Goal: Contribute content

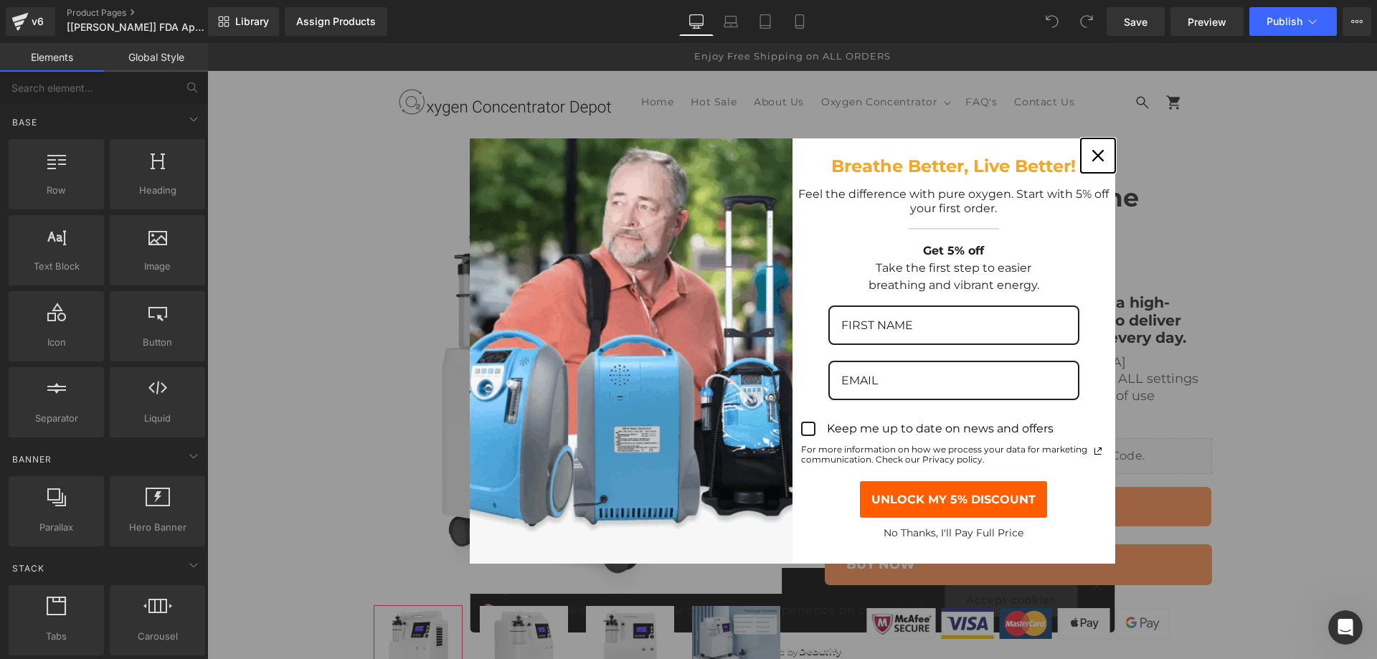
click at [1094, 153] on icon "close icon" at bounding box center [1097, 155] width 11 height 11
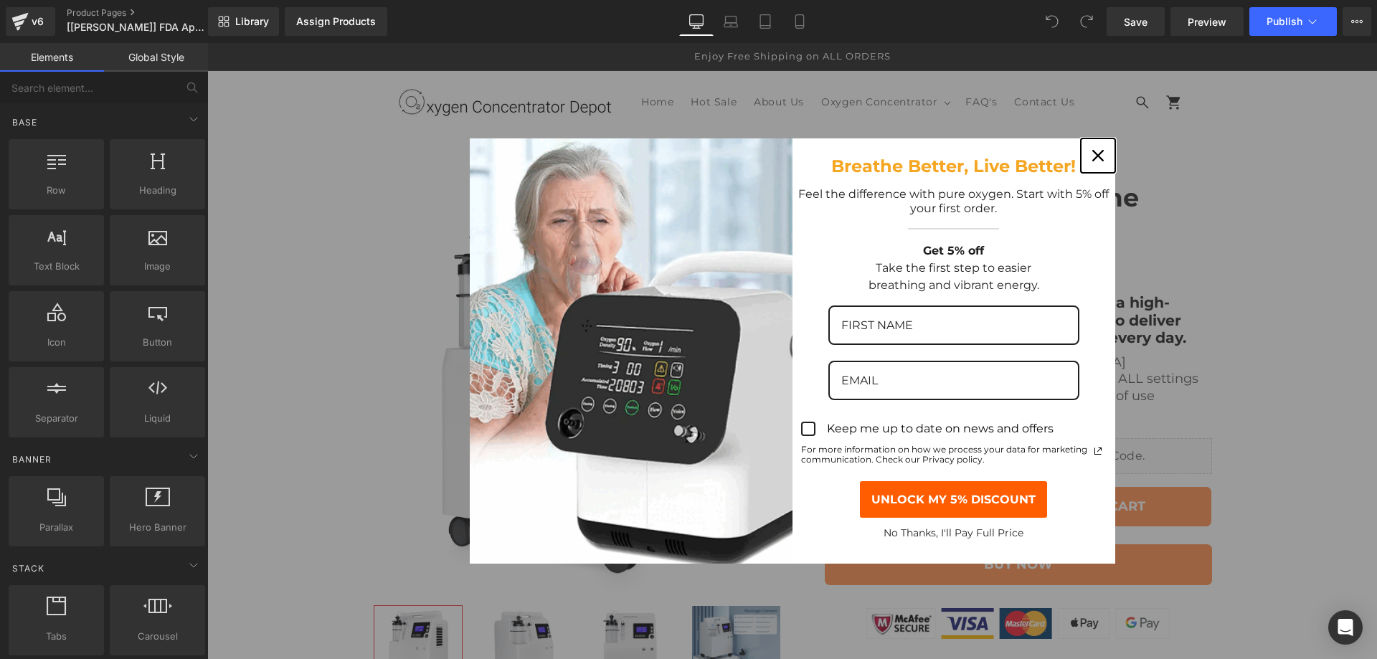
click at [1087, 152] on div "Close" at bounding box center [1098, 155] width 23 height 23
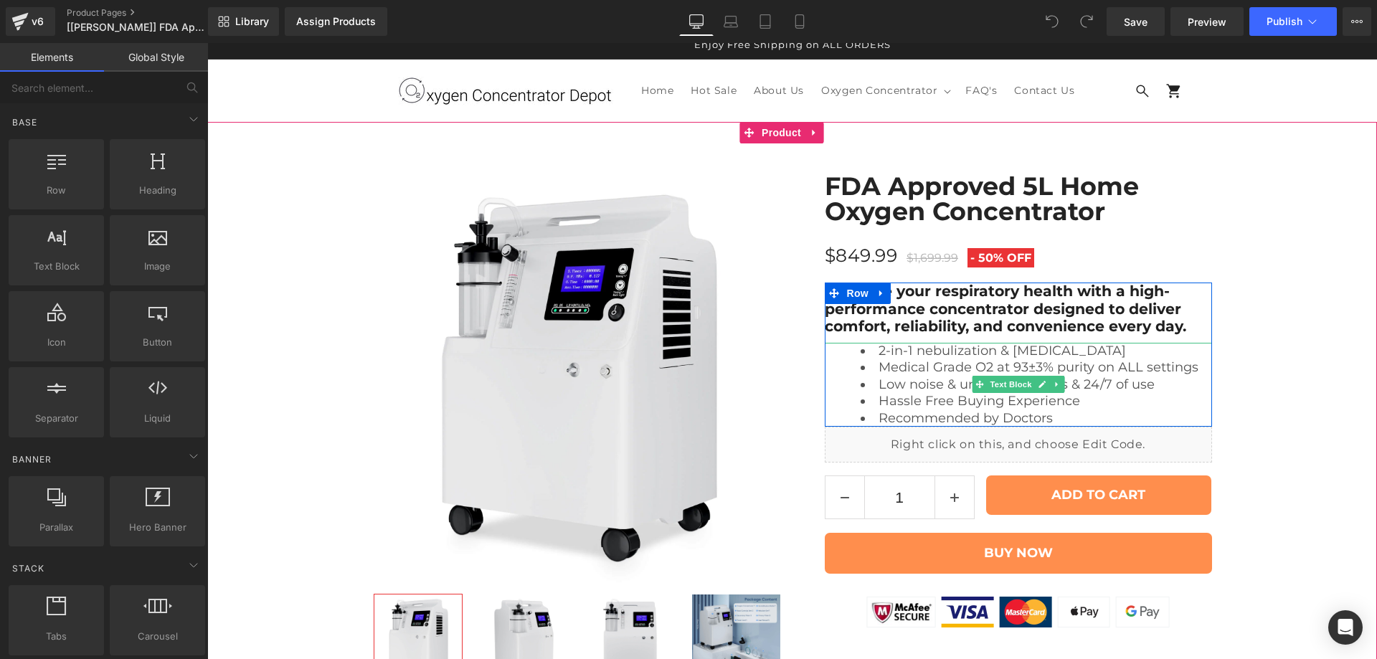
scroll to position [143, 0]
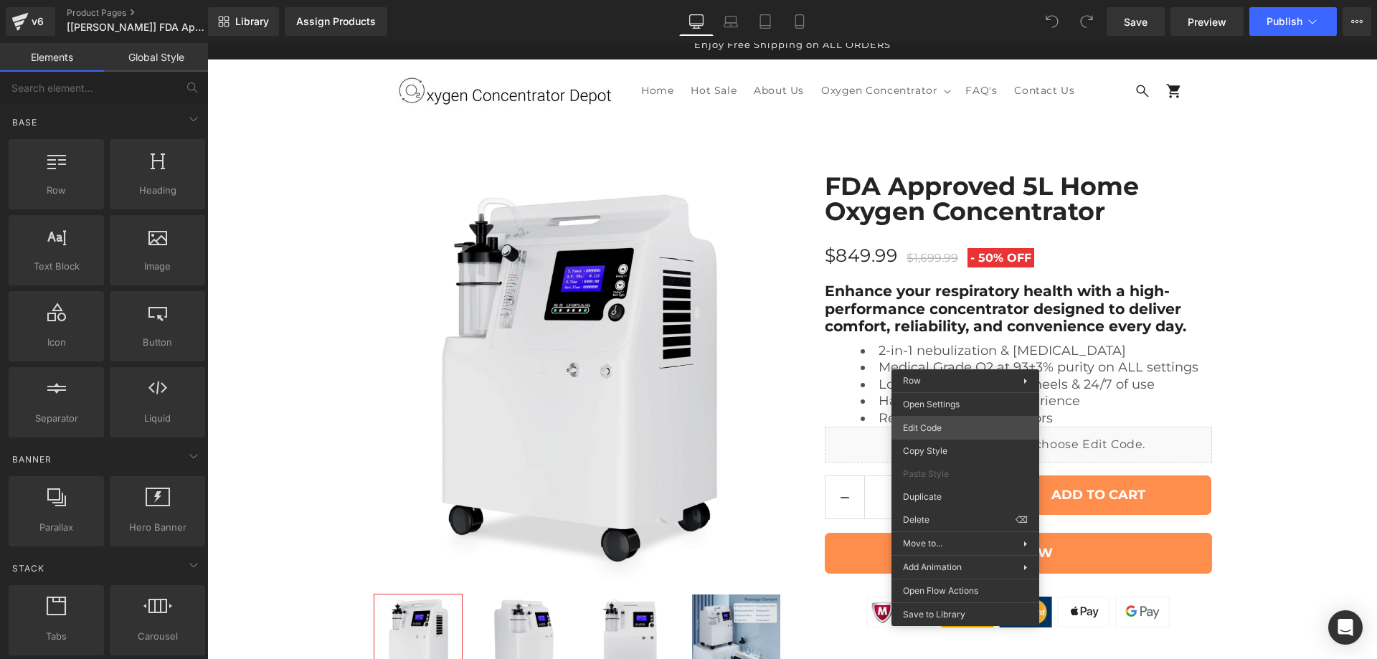
click at [953, 0] on div "You are previewing how the will restyle your page. You can not edit Elements in…" at bounding box center [688, 0] width 1377 height 0
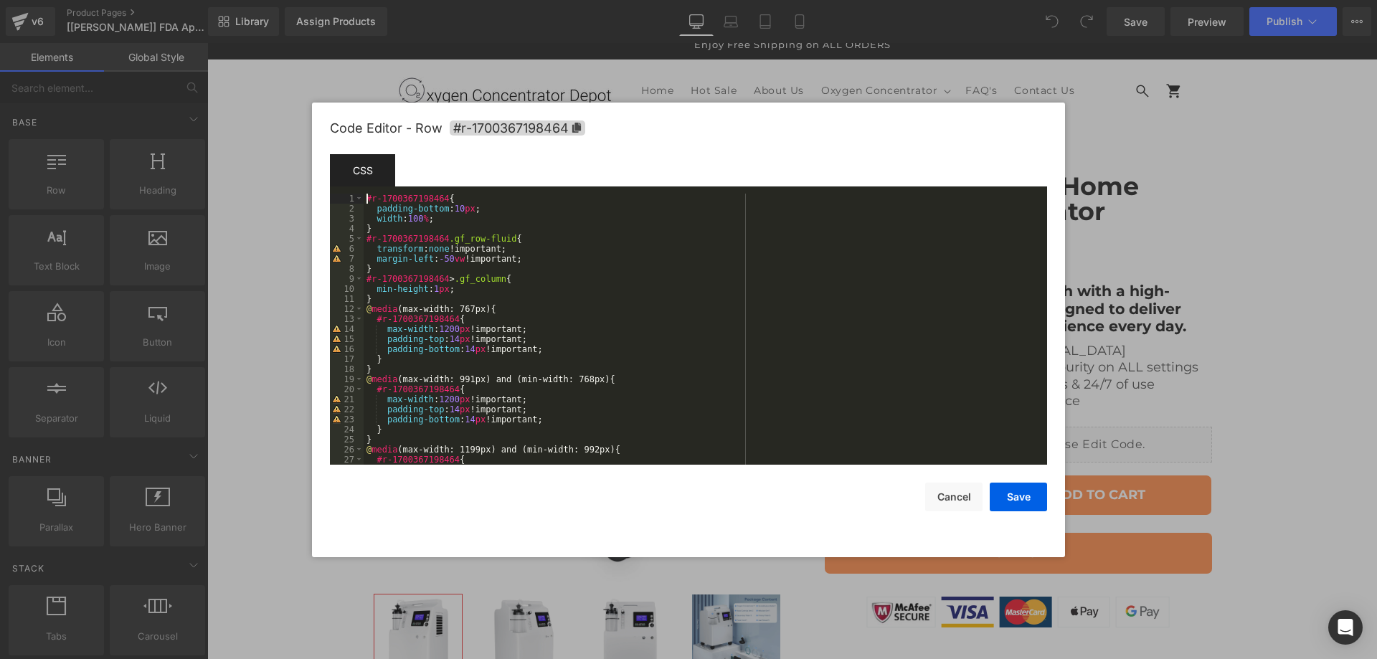
click at [366, 197] on div "#r-1700367198464 { padding-bottom : 10 px ; width : 100 % ; } #r-1700367198464 …" at bounding box center [703, 339] width 678 height 291
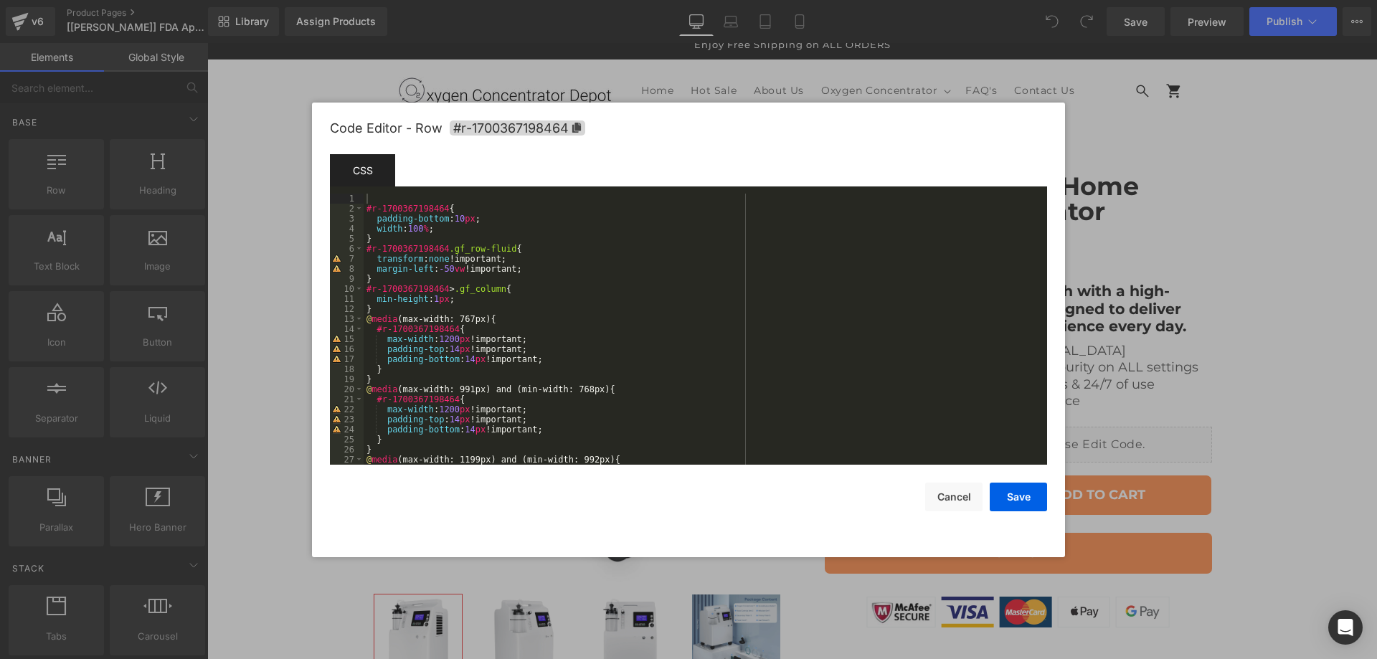
drag, startPoint x: 578, startPoint y: 130, endPoint x: 517, endPoint y: 148, distance: 63.5
click at [578, 130] on icon at bounding box center [576, 128] width 9 height 10
click at [369, 199] on div "#r-1700367198464 { padding-bottom : 10 px ; width : 100 % ; } #r-1700367198464 …" at bounding box center [703, 339] width 678 height 291
paste textarea
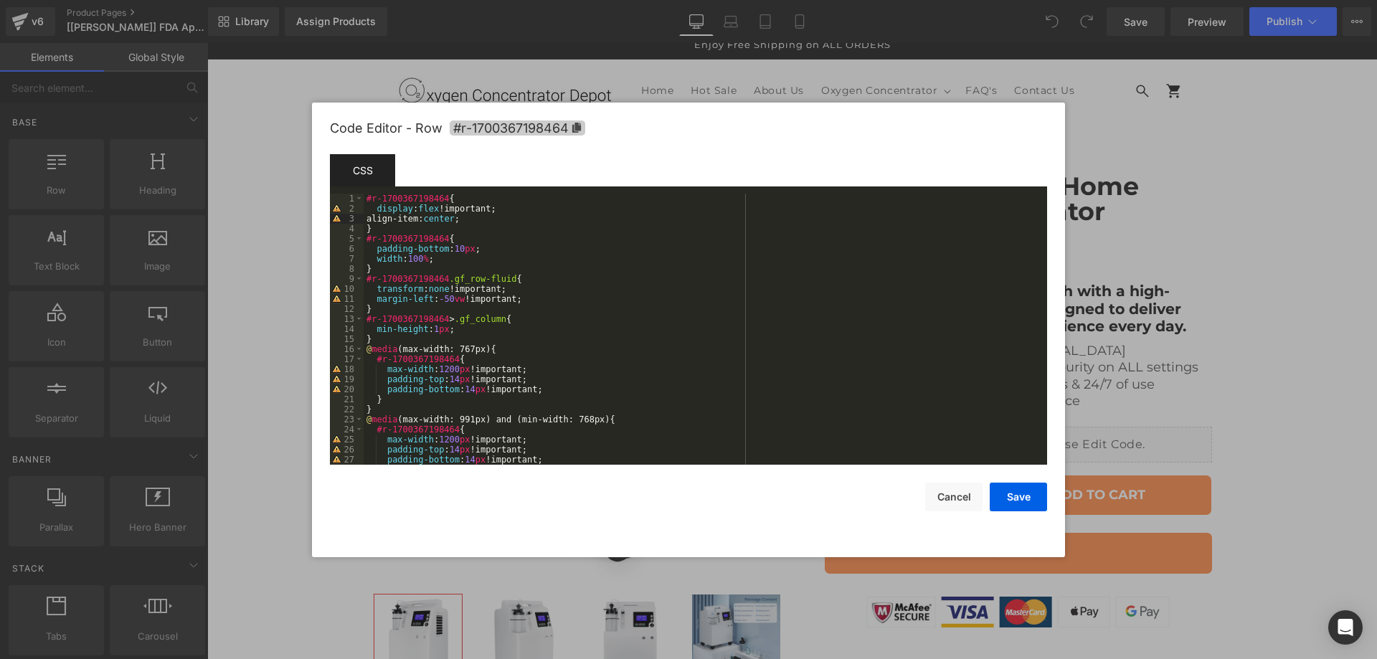
click at [577, 129] on icon at bounding box center [576, 128] width 9 height 10
click at [396, 231] on div "#r-1700367198464 { display : flex !important; align-item: center ; } #r-1700367…" at bounding box center [703, 339] width 678 height 291
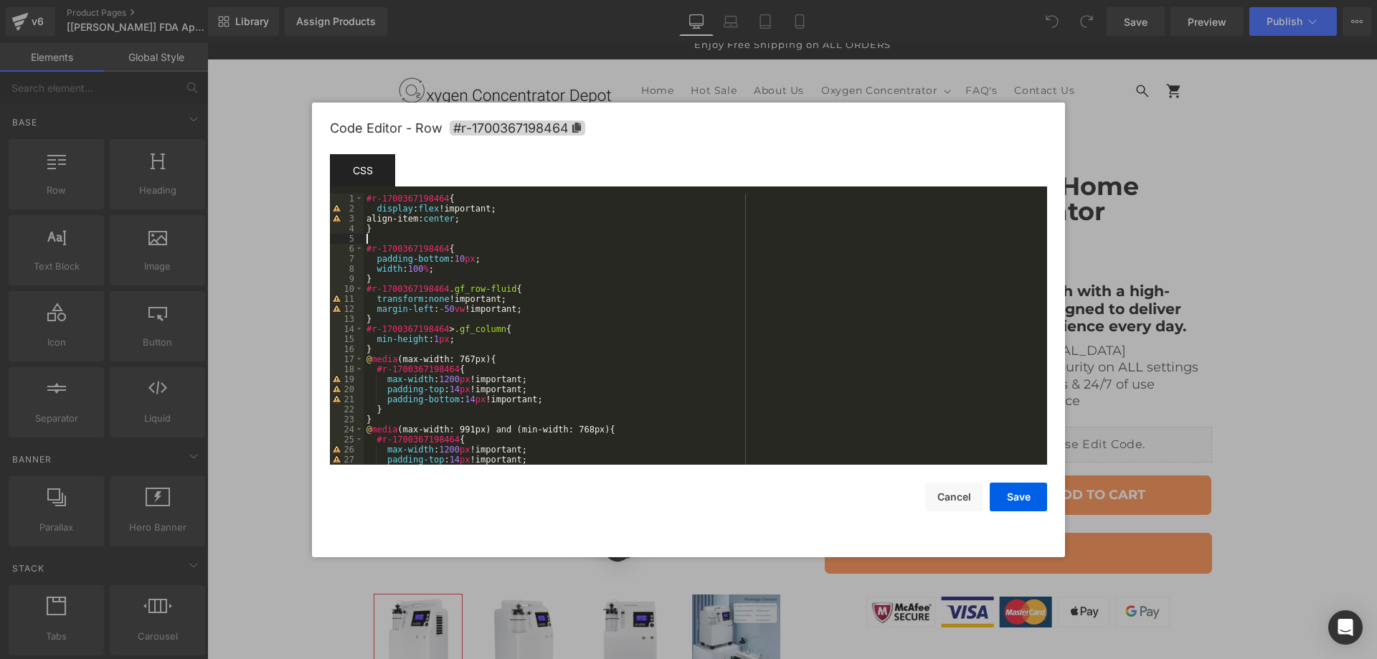
paste textarea
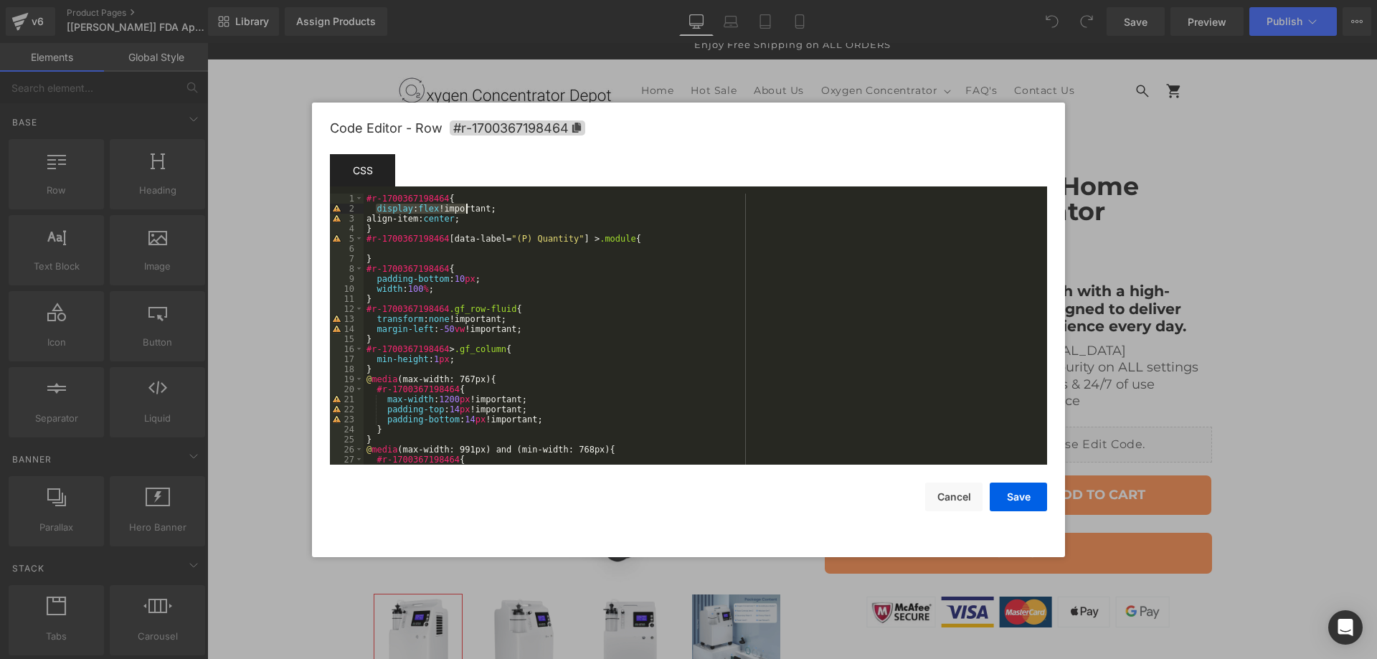
drag, startPoint x: 375, startPoint y: 209, endPoint x: 467, endPoint y: 213, distance: 91.9
click at [467, 213] on div "#r-1700367198464 { display : flex !important; align-item: center ; } #r-1700367…" at bounding box center [703, 339] width 678 height 291
drag, startPoint x: 367, startPoint y: 236, endPoint x: 623, endPoint y: 237, distance: 256.1
click at [623, 237] on div "#r-1700367198464 { display : flex !important; align-item: center ; } #r-1700367…" at bounding box center [703, 339] width 678 height 291
click at [452, 202] on div "#r-1700367198464 { display : flex !important; align-item: center ; } #r-1700367…" at bounding box center [703, 339] width 678 height 291
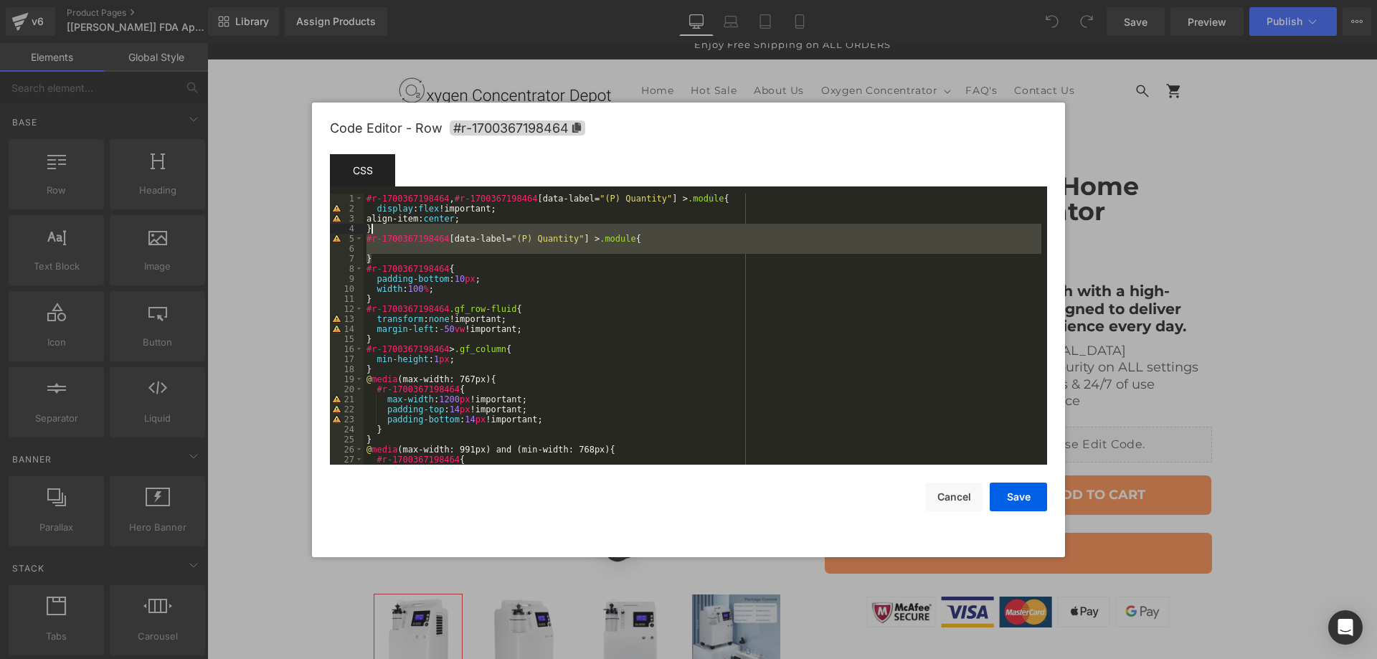
drag, startPoint x: 372, startPoint y: 255, endPoint x: 378, endPoint y: 230, distance: 25.8
click at [378, 230] on div "#r-1700367198464 , #r-1700367198464 [ data-label = " (P) Quantity " ] > .module…" at bounding box center [703, 339] width 678 height 291
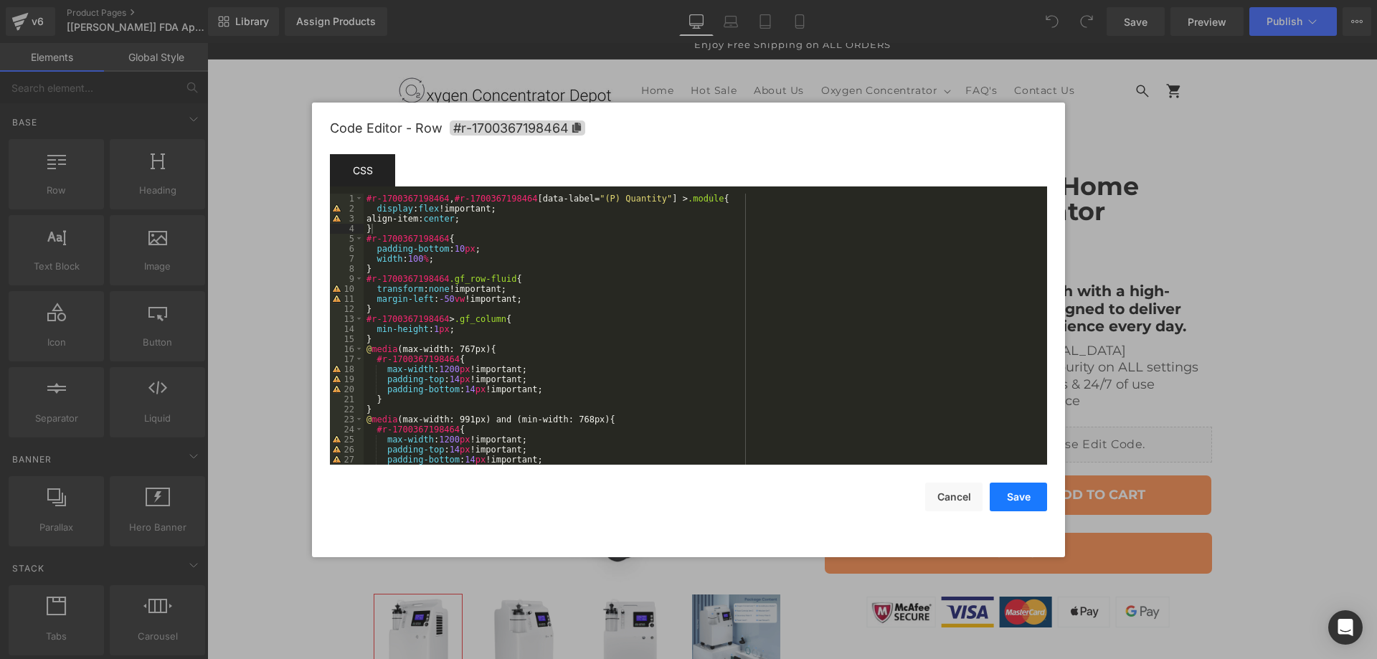
click at [0, 0] on button "Save" at bounding box center [0, 0] width 0 height 0
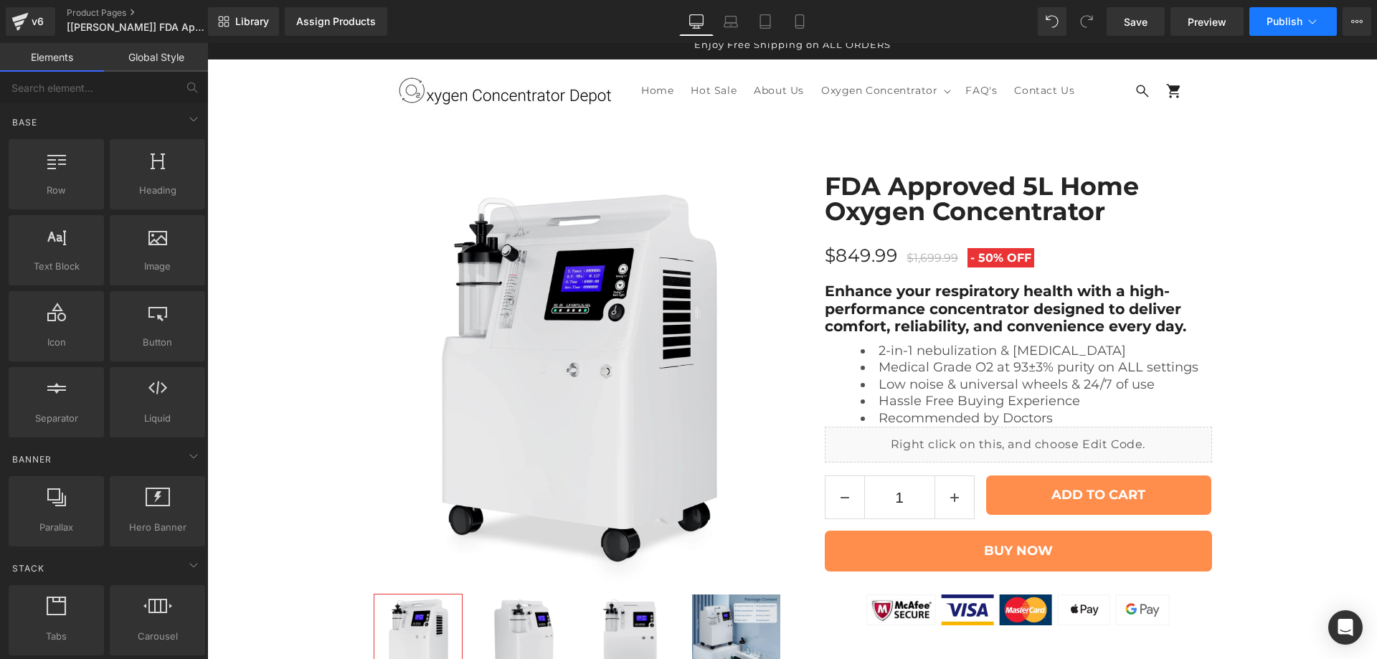
click at [1287, 11] on button "Publish" at bounding box center [1293, 21] width 88 height 29
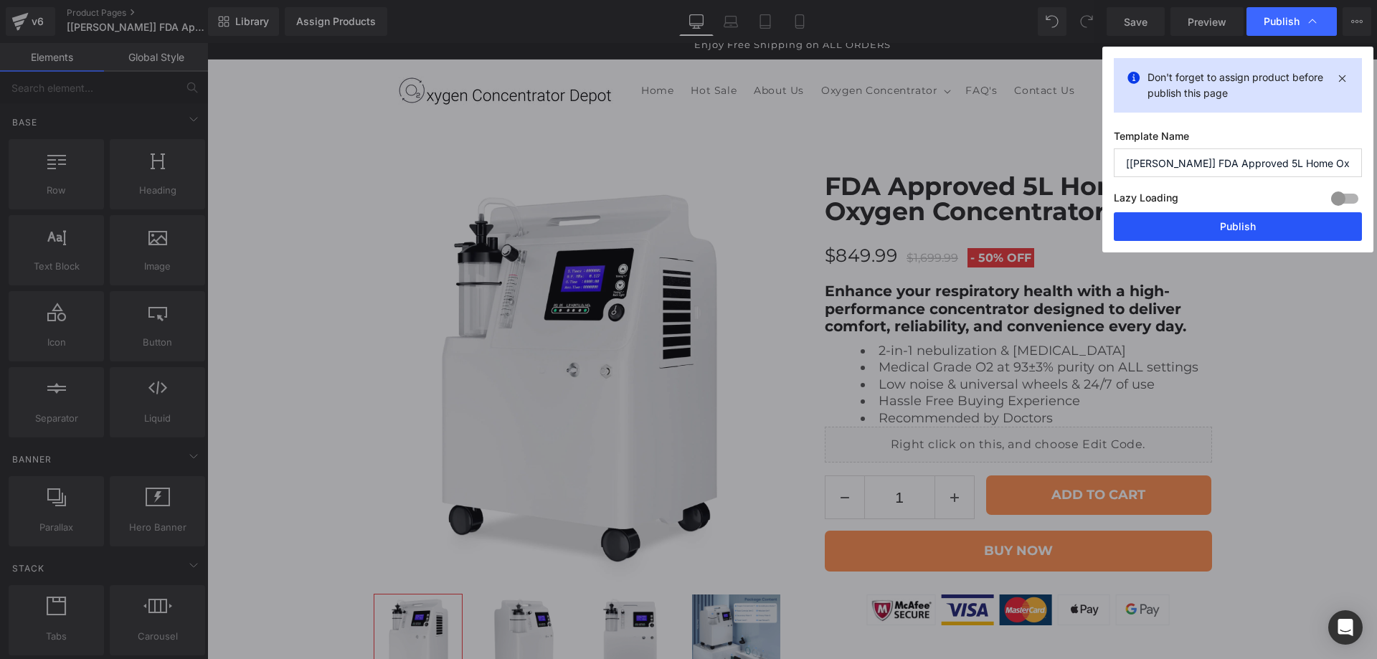
click at [1239, 221] on button "Publish" at bounding box center [1238, 226] width 248 height 29
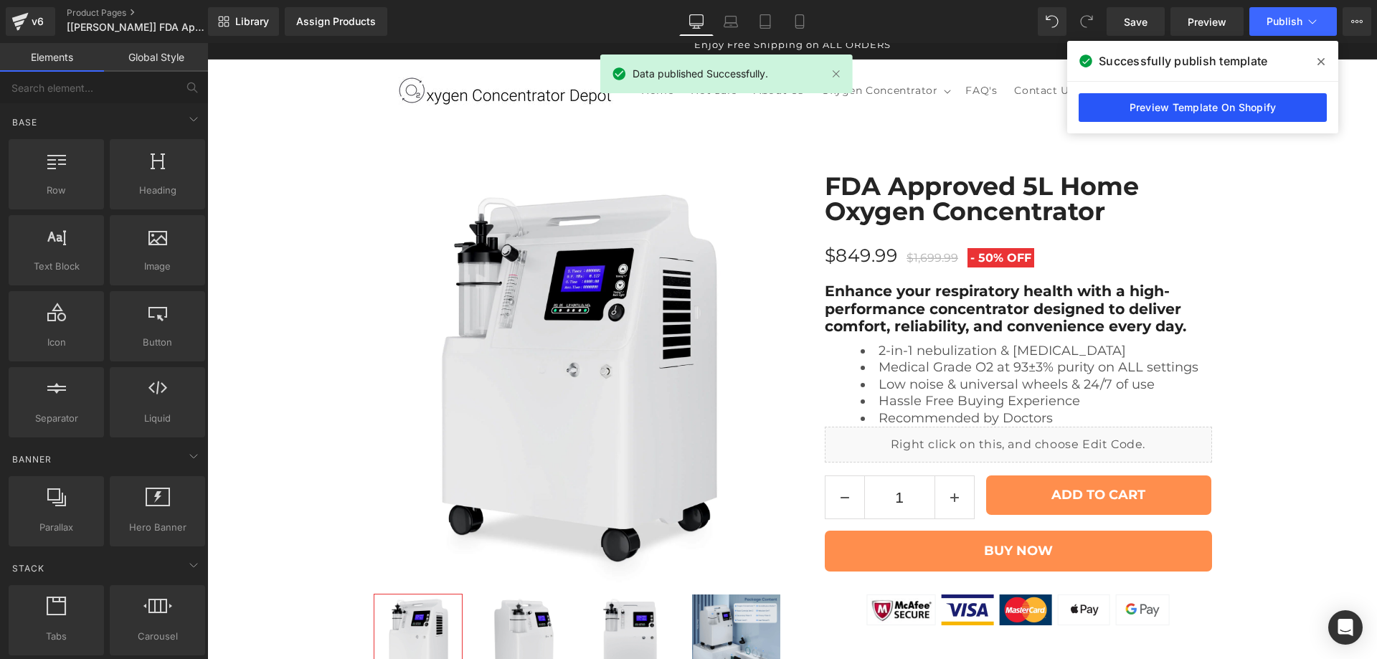
click at [1217, 106] on link "Preview Template On Shopify" at bounding box center [1203, 107] width 248 height 29
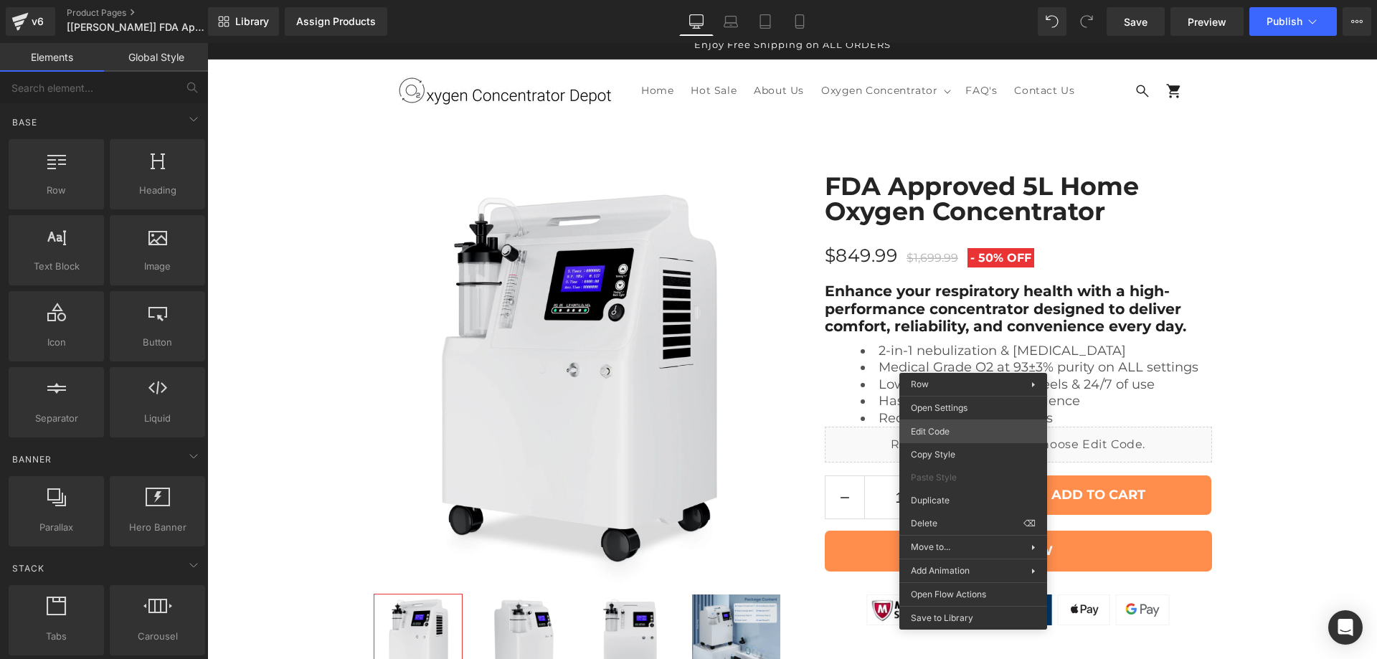
click at [964, 0] on div "You are previewing how the will restyle your page. You can not edit Elements in…" at bounding box center [688, 0] width 1377 height 0
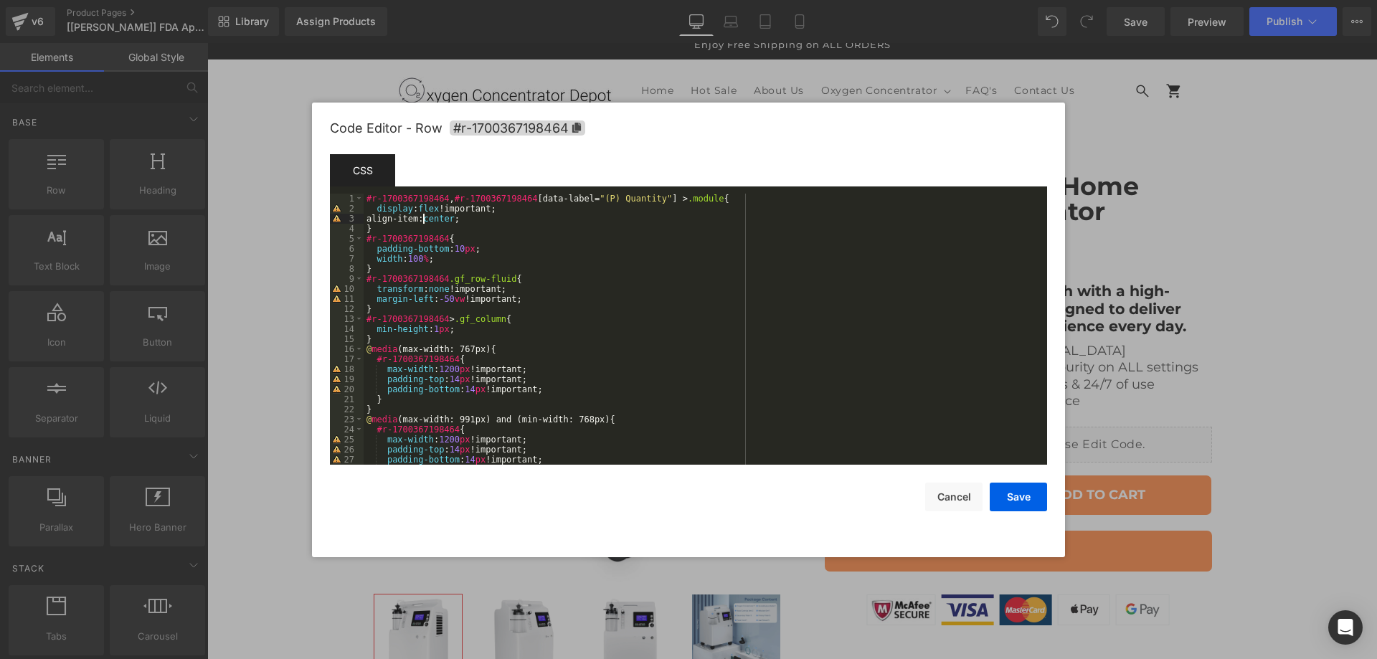
click at [422, 221] on div "#r-1700367198464 , #r-1700367198464 [ data-label = " (P) Quantity " ] > .module…" at bounding box center [703, 339] width 678 height 291
click at [465, 214] on div "#r-1700367198464 , #r-1700367198464 [ data-label = " (P) Quantity " ] > .module…" at bounding box center [703, 339] width 678 height 291
click at [1005, 499] on button "Save" at bounding box center [1018, 497] width 57 height 29
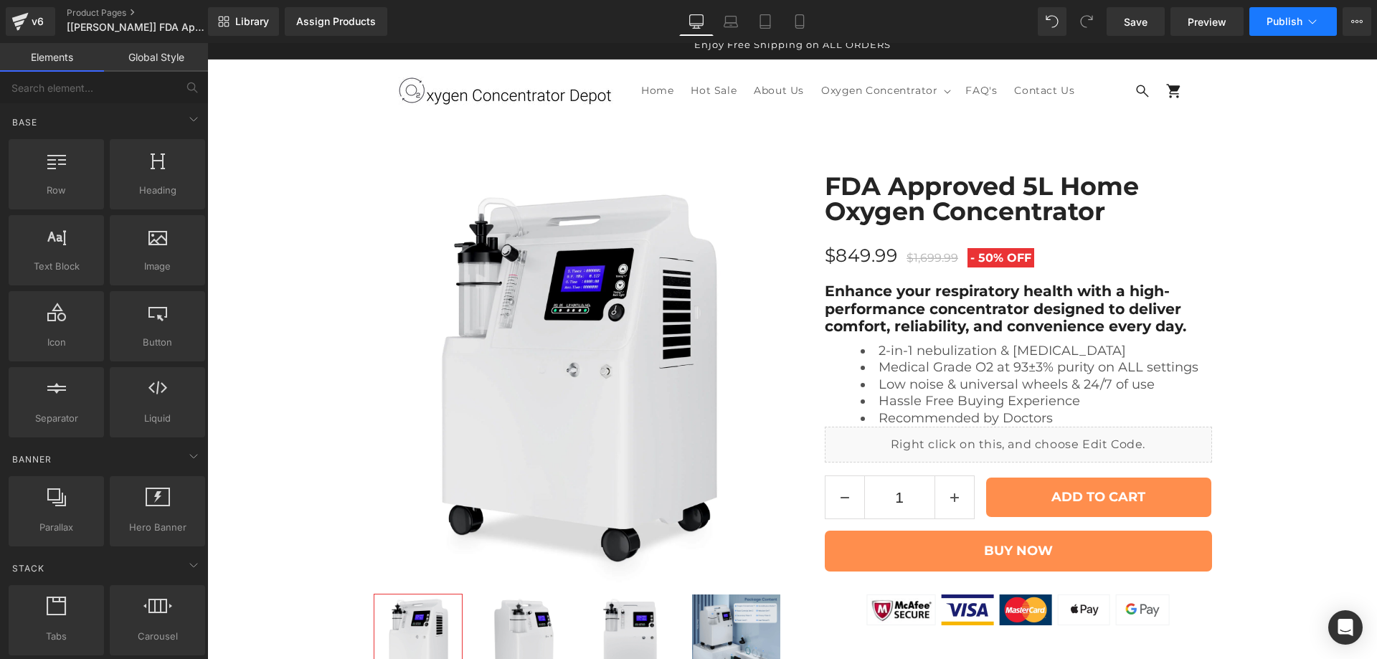
click at [1263, 26] on button "Publish" at bounding box center [1293, 21] width 88 height 29
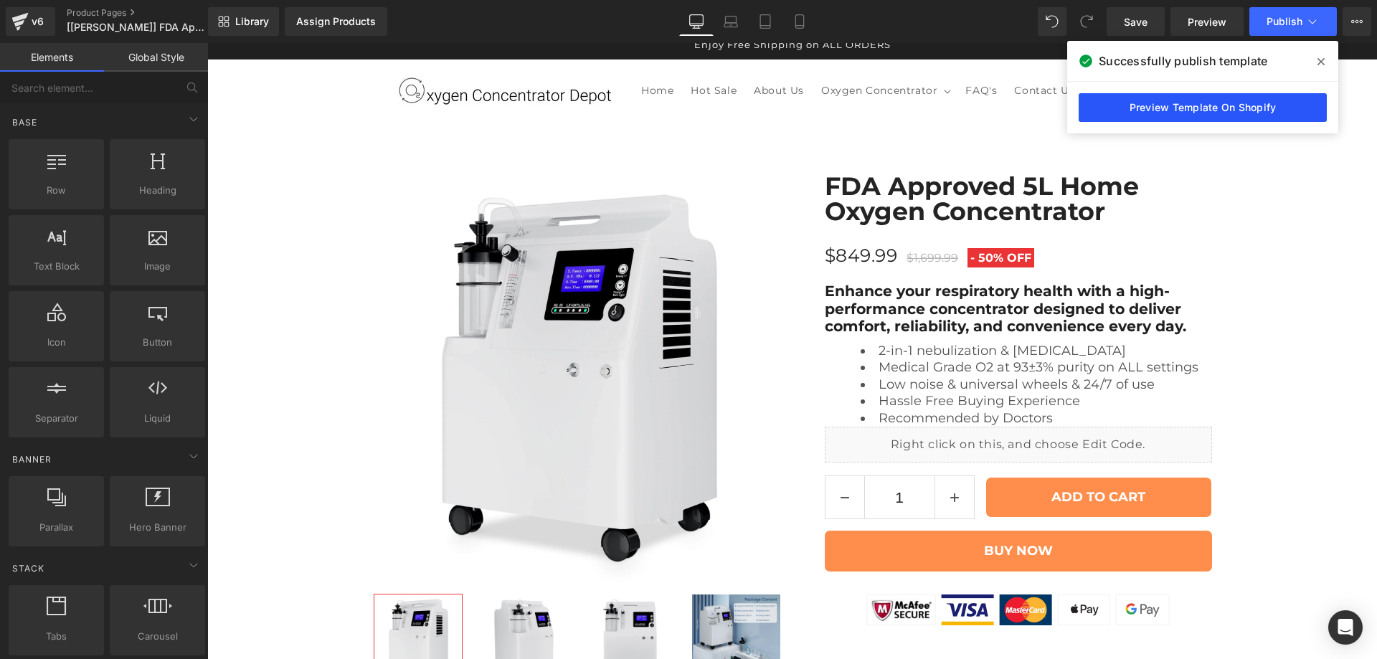
click at [0, 0] on link "Preview Template On Shopify" at bounding box center [0, 0] width 0 height 0
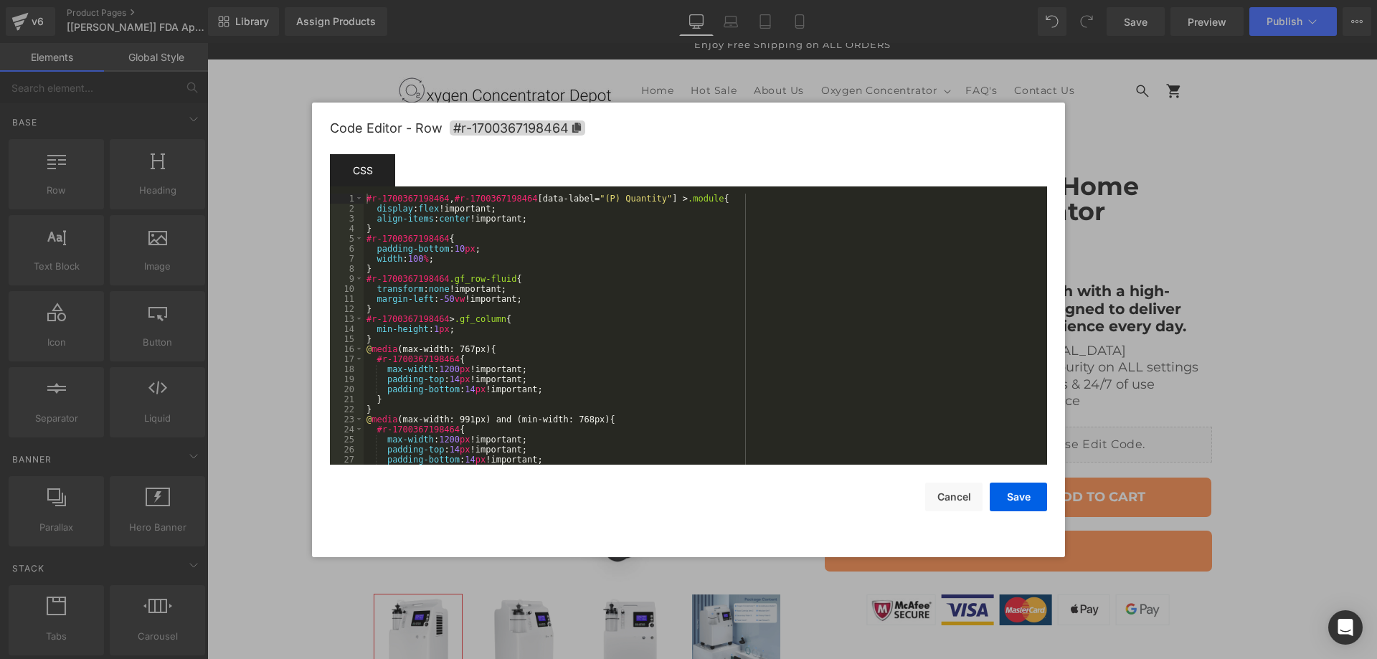
click at [965, 0] on div "You are previewing how the will restyle your page. You can not edit Elements in…" at bounding box center [688, 0] width 1377 height 0
click at [1232, 379] on div at bounding box center [688, 329] width 1377 height 659
click at [840, 0] on div "You are previewing how the will restyle your page. You can not edit Elements in…" at bounding box center [688, 0] width 1377 height 0
click at [1111, 253] on div at bounding box center [688, 329] width 1377 height 659
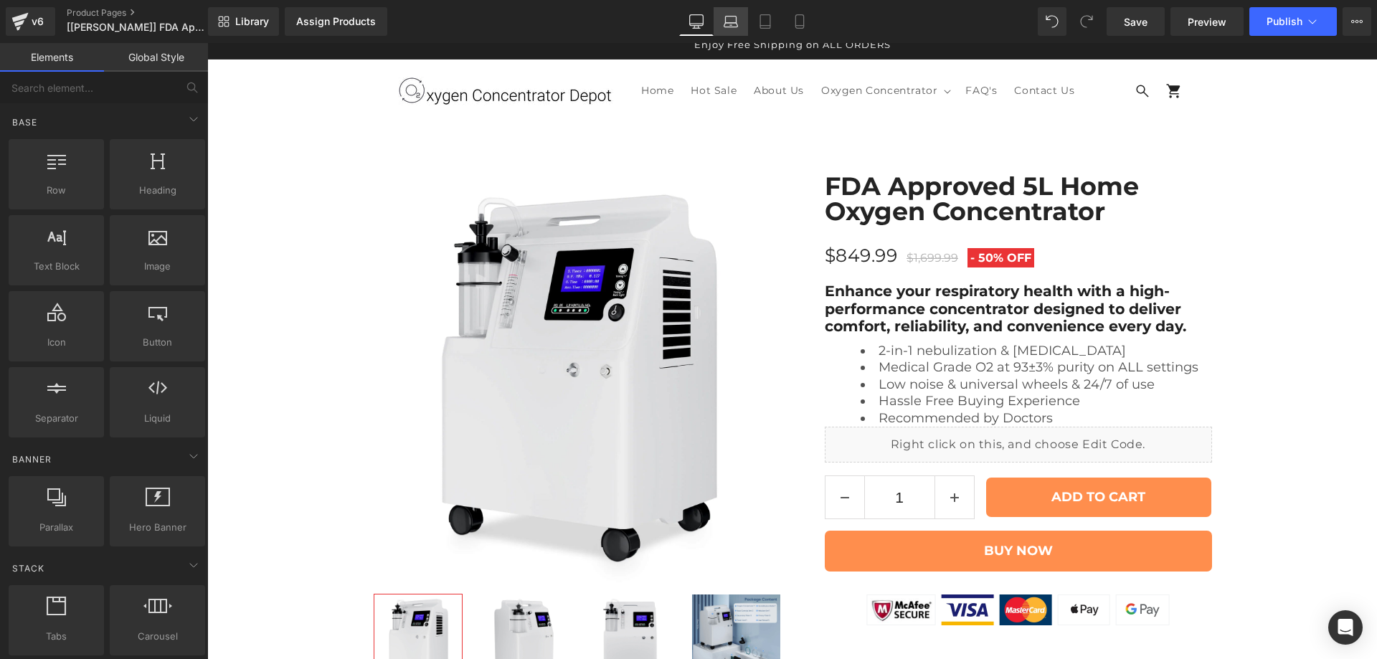
click at [735, 25] on icon at bounding box center [731, 21] width 14 height 14
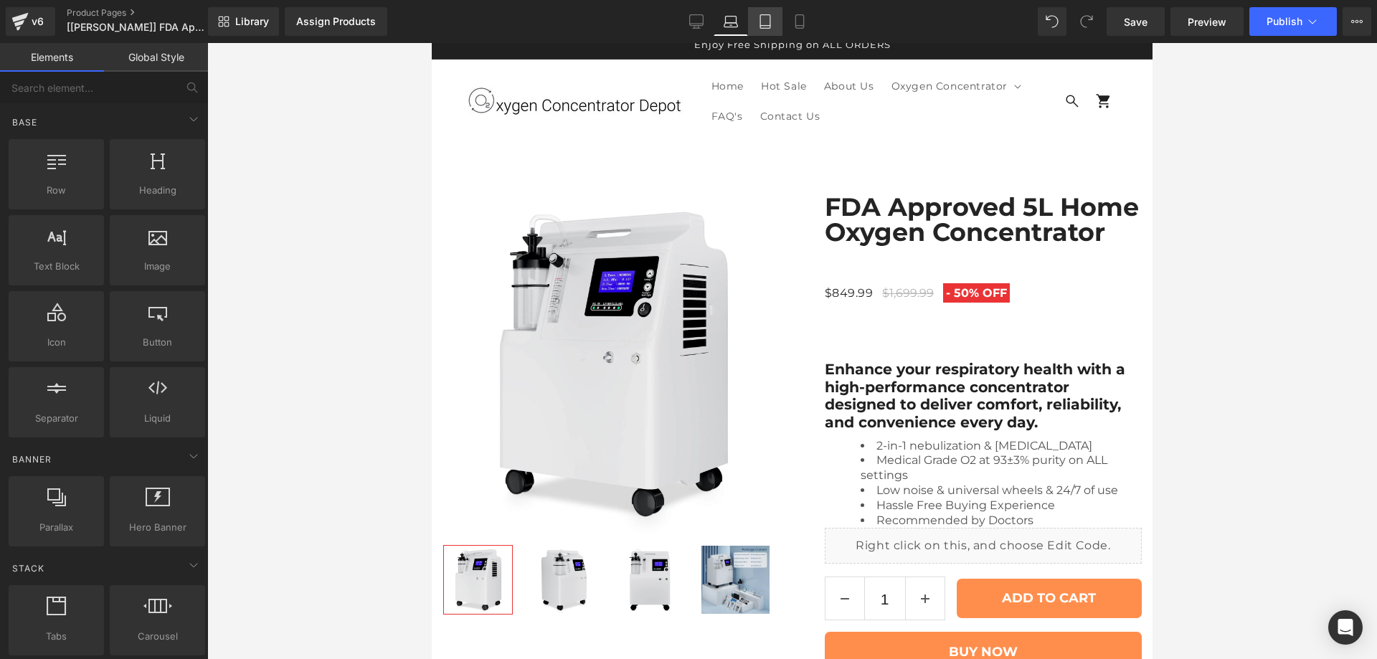
click at [767, 26] on icon at bounding box center [765, 26] width 10 height 0
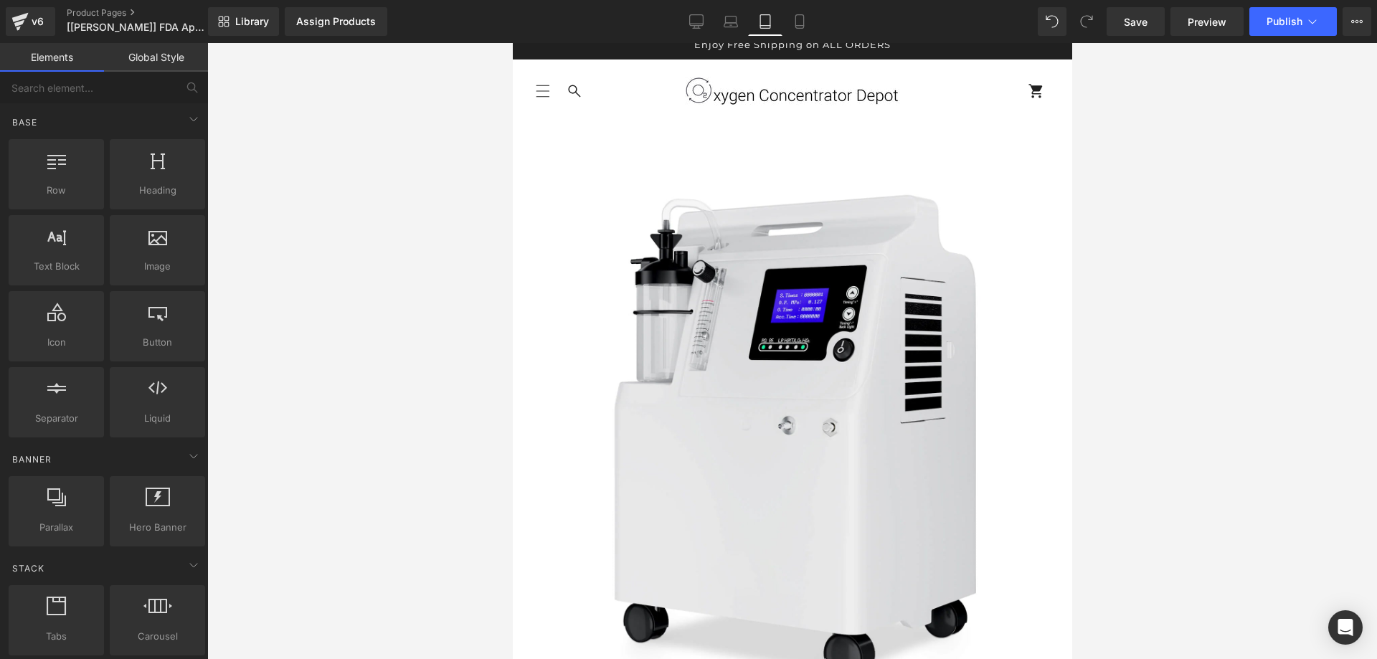
scroll to position [793, 0]
click at [795, 19] on icon at bounding box center [800, 21] width 14 height 14
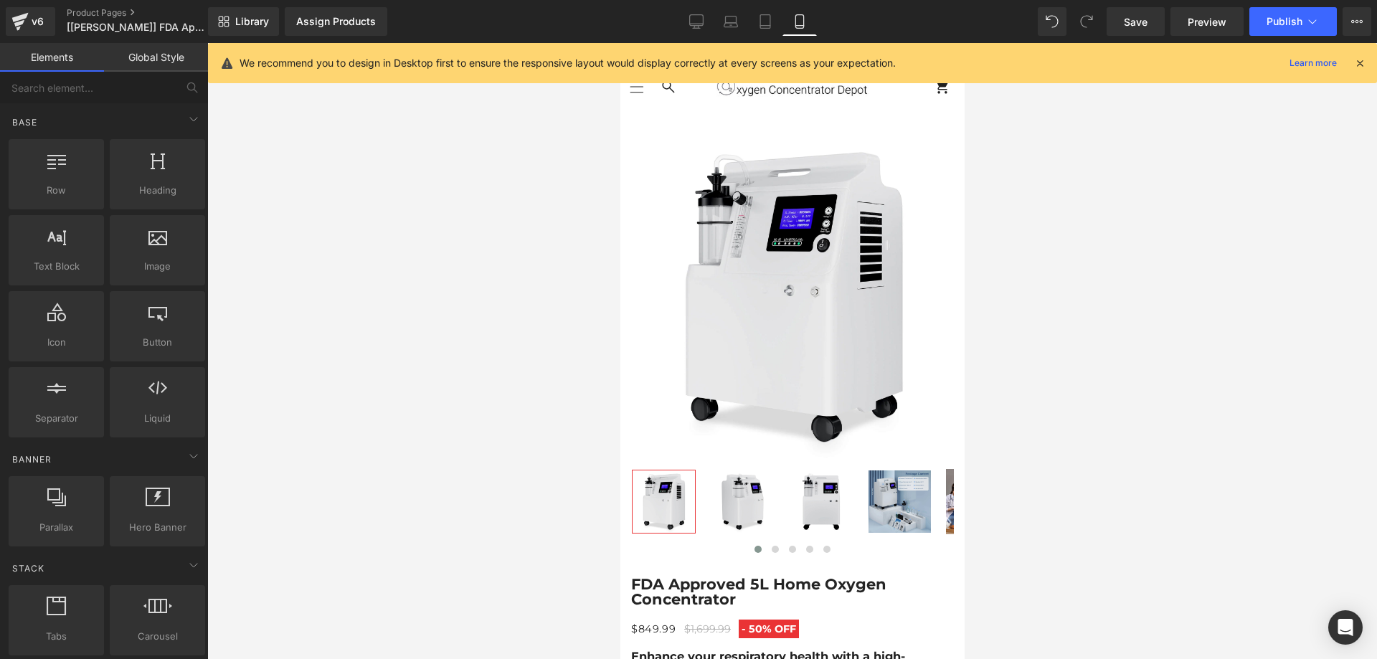
scroll to position [415, 0]
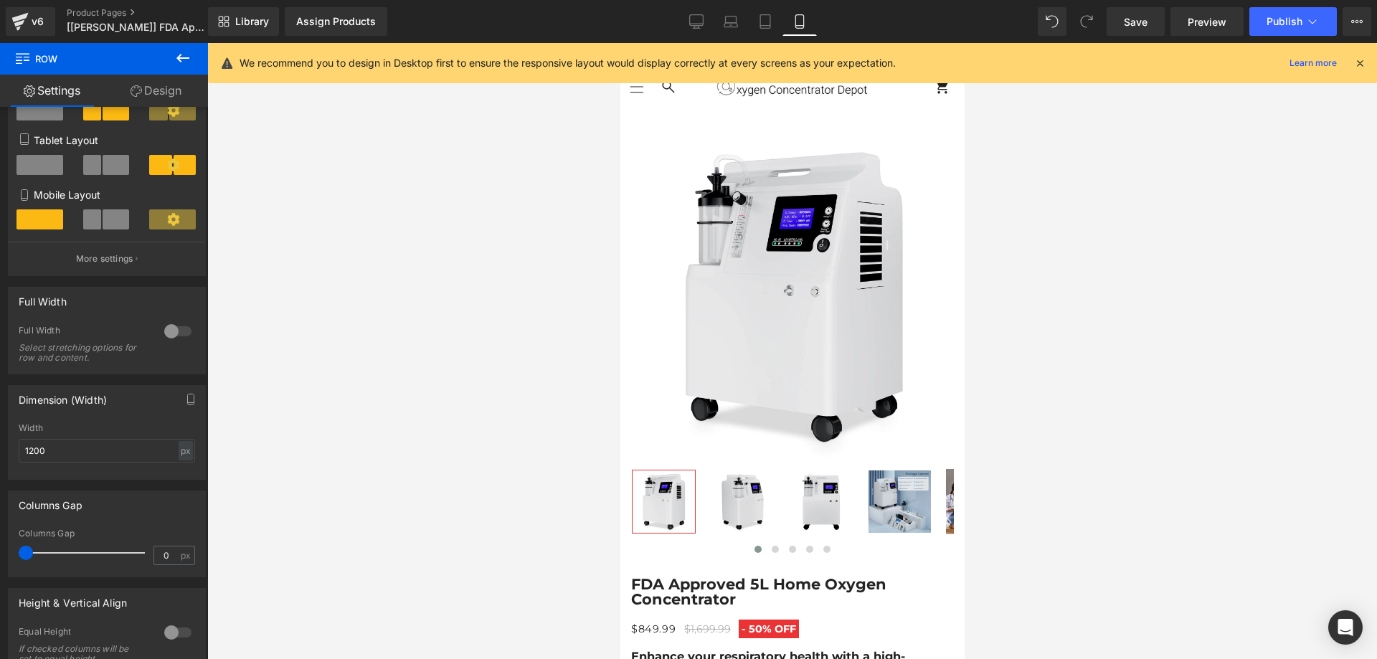
scroll to position [287, 0]
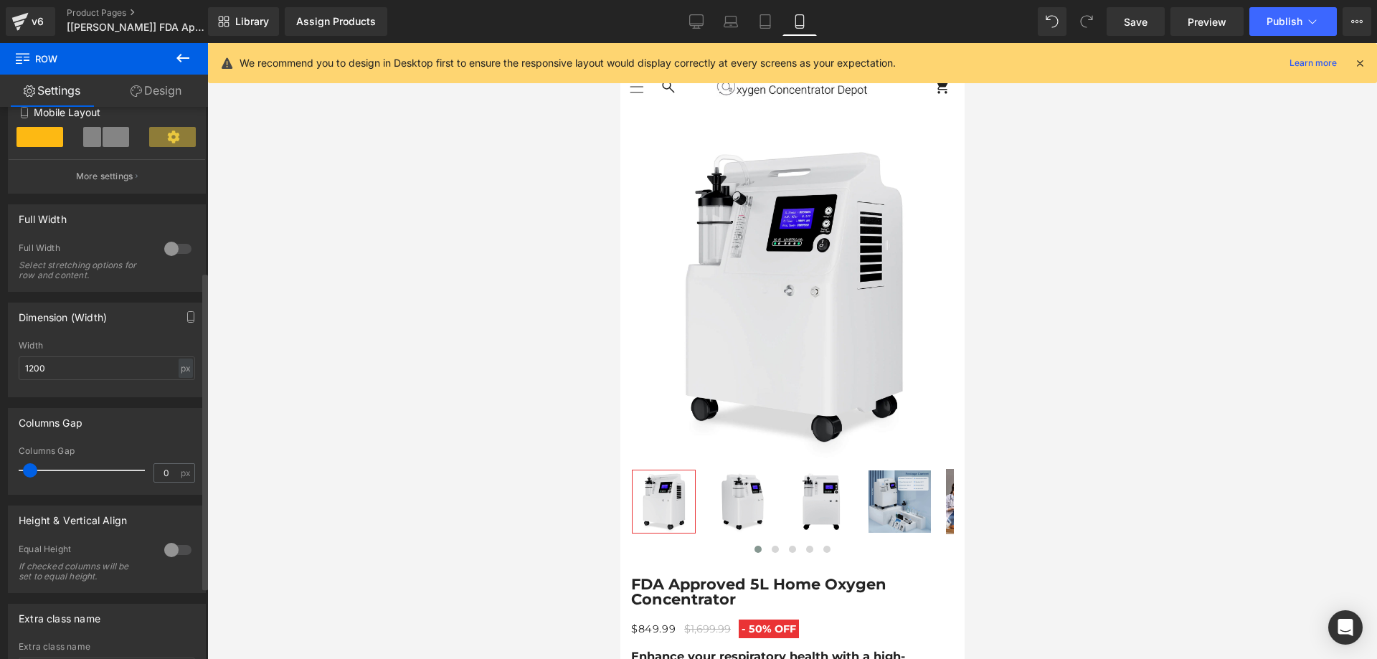
click at [36, 467] on span at bounding box center [30, 470] width 14 height 14
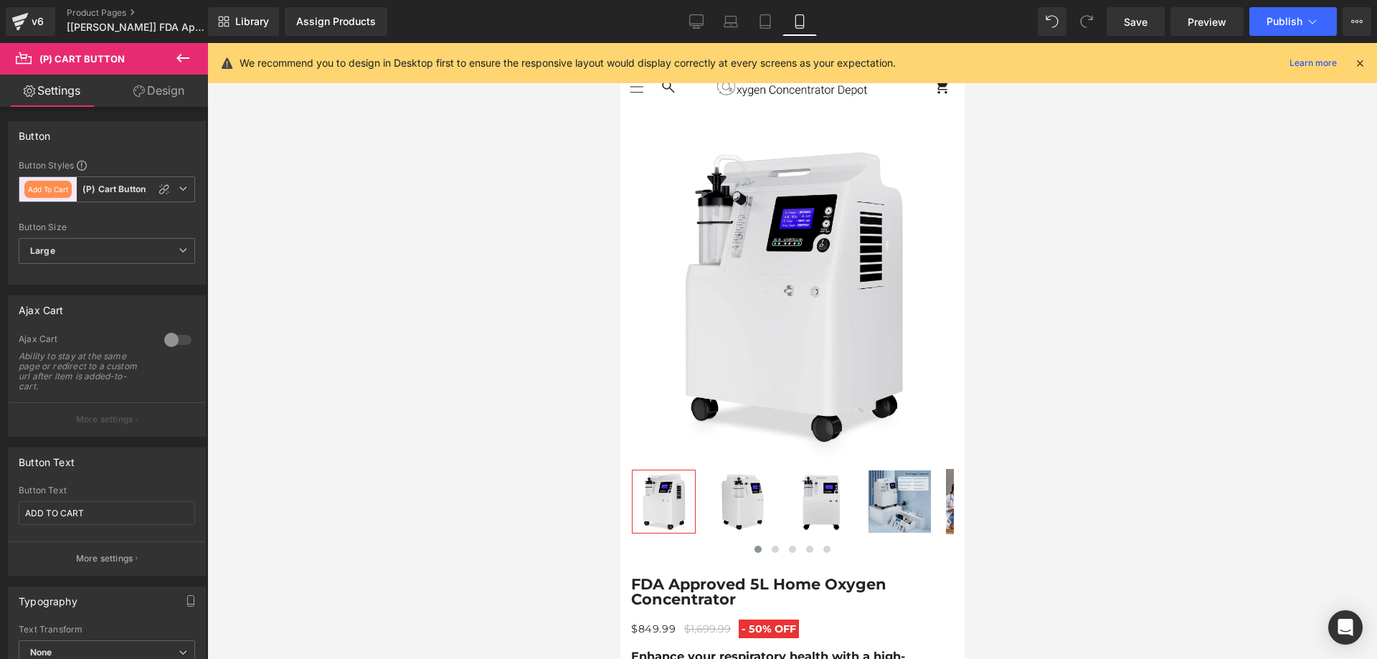
click at [159, 97] on link "Design" at bounding box center [159, 91] width 104 height 32
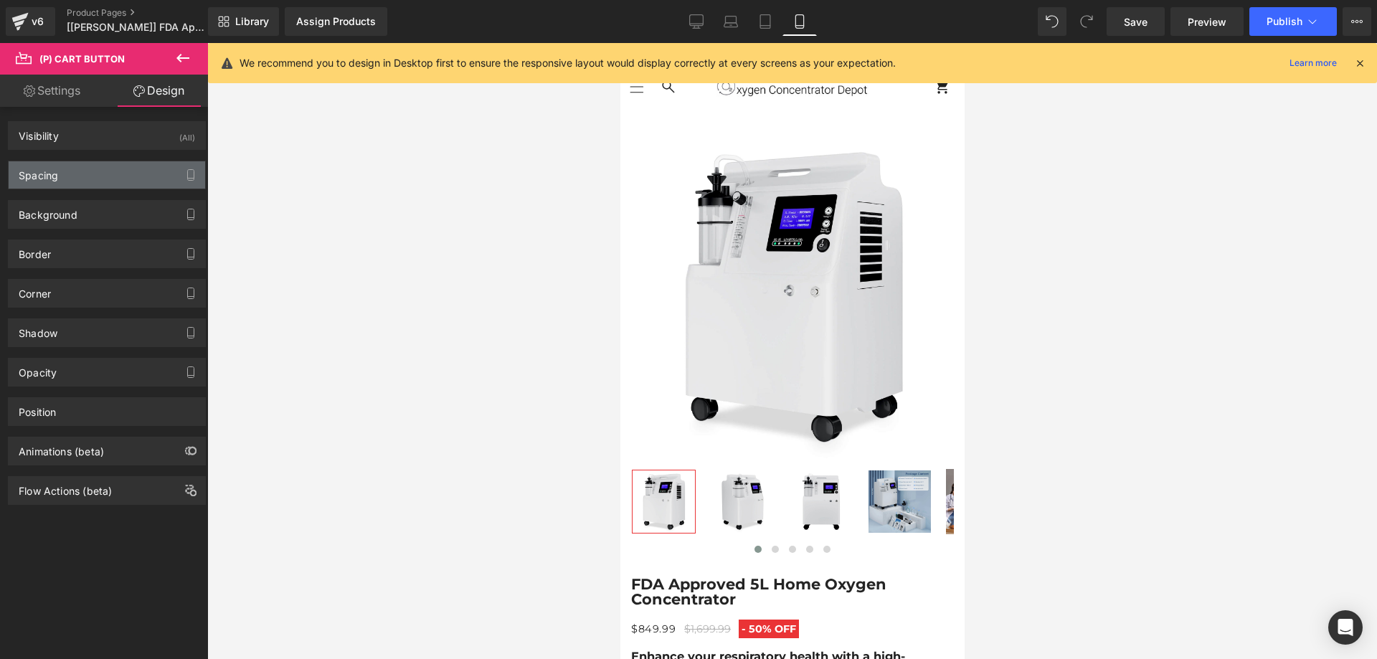
click at [76, 183] on div "Spacing" at bounding box center [107, 174] width 197 height 27
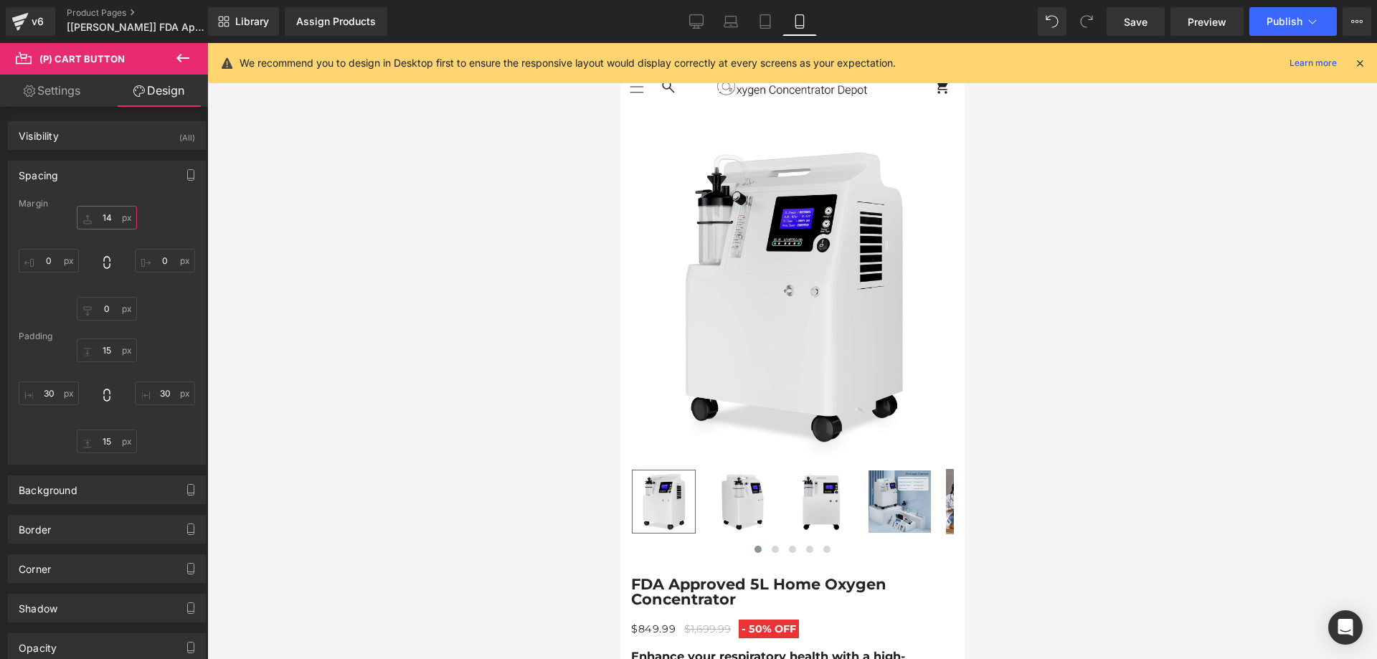
click at [110, 222] on input "text" at bounding box center [107, 218] width 60 height 24
type input "0"
click at [169, 222] on div "0" at bounding box center [107, 263] width 176 height 115
click at [1277, 22] on span "Publish" at bounding box center [1285, 21] width 36 height 11
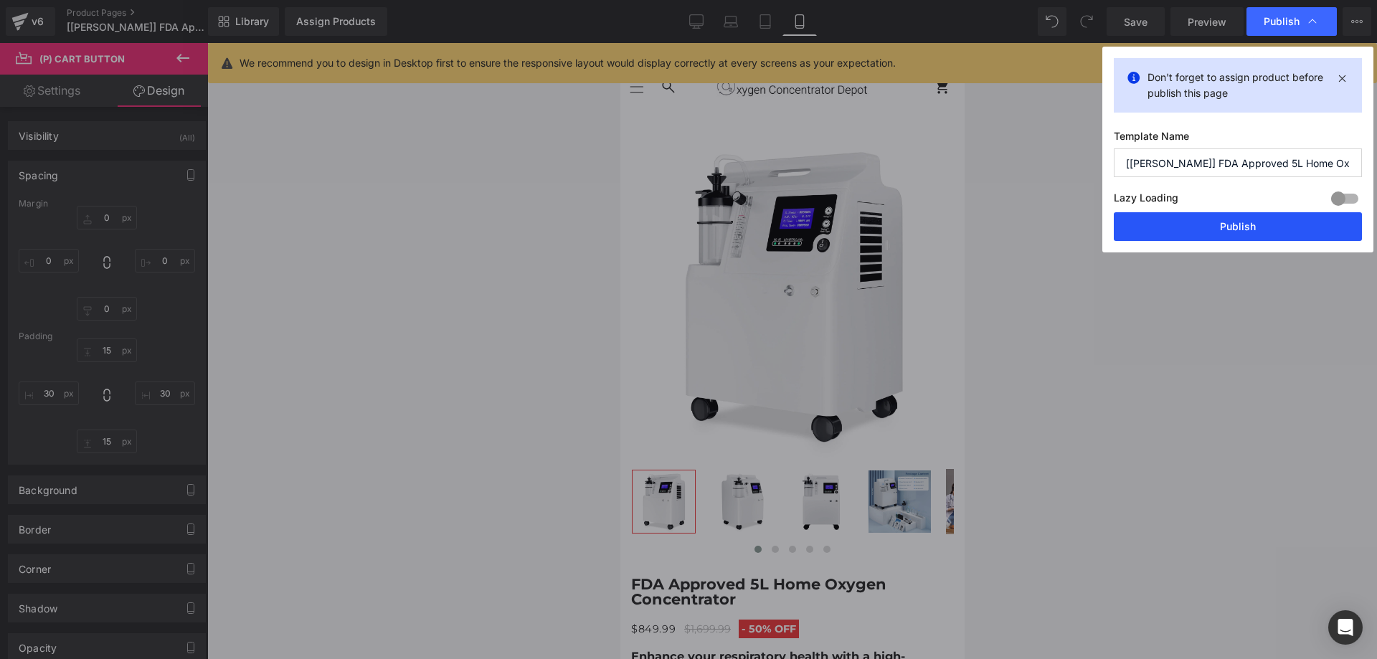
click at [0, 0] on button "Publish" at bounding box center [0, 0] width 0 height 0
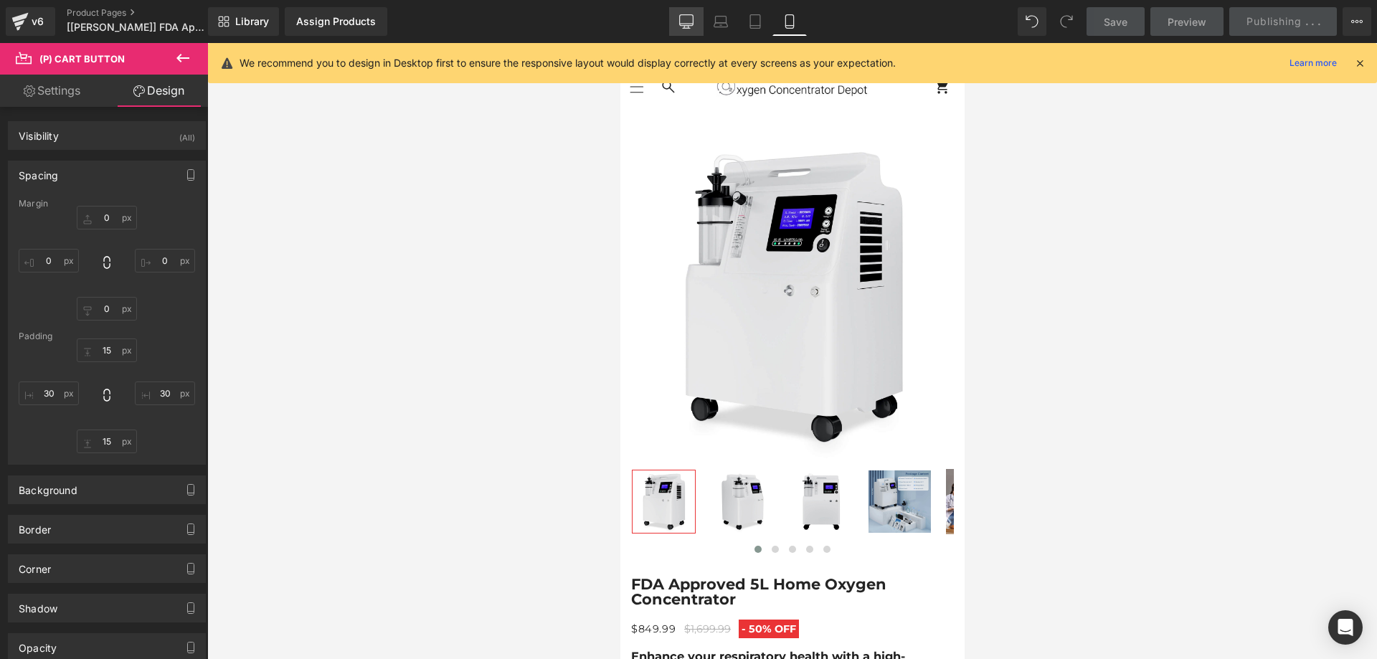
click at [695, 16] on link "Desktop" at bounding box center [686, 21] width 34 height 29
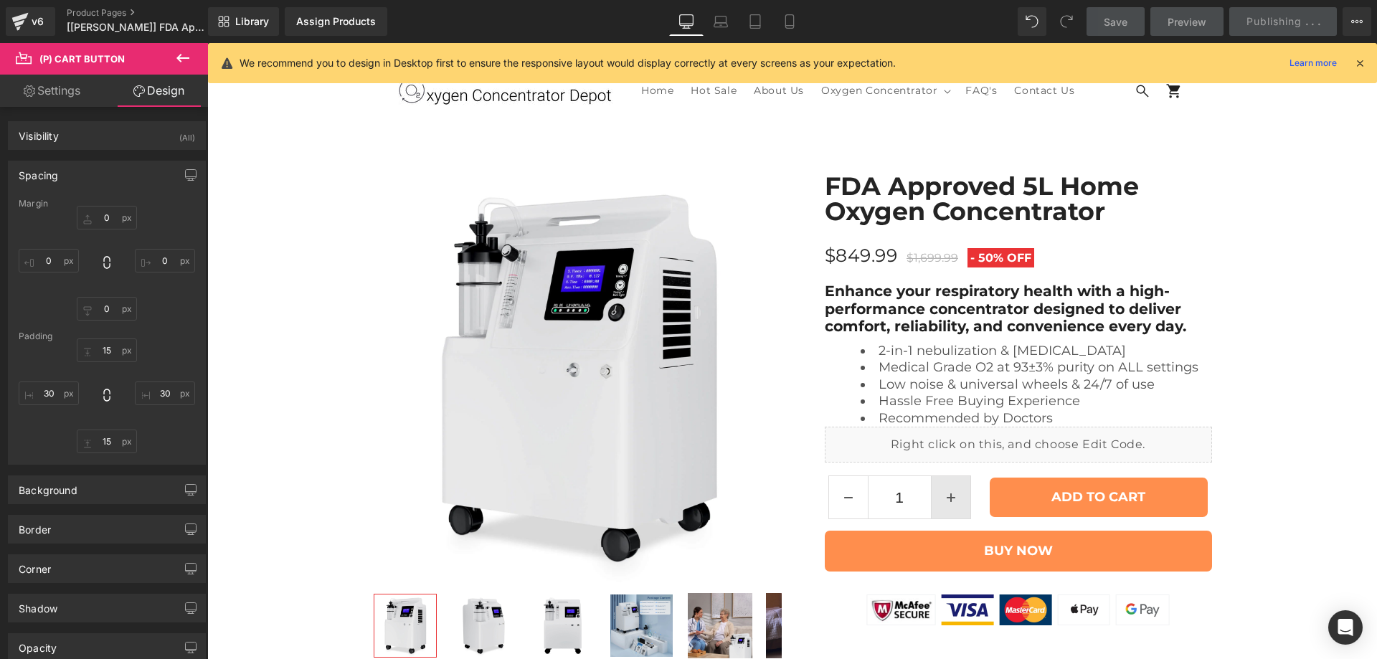
scroll to position [85, 0]
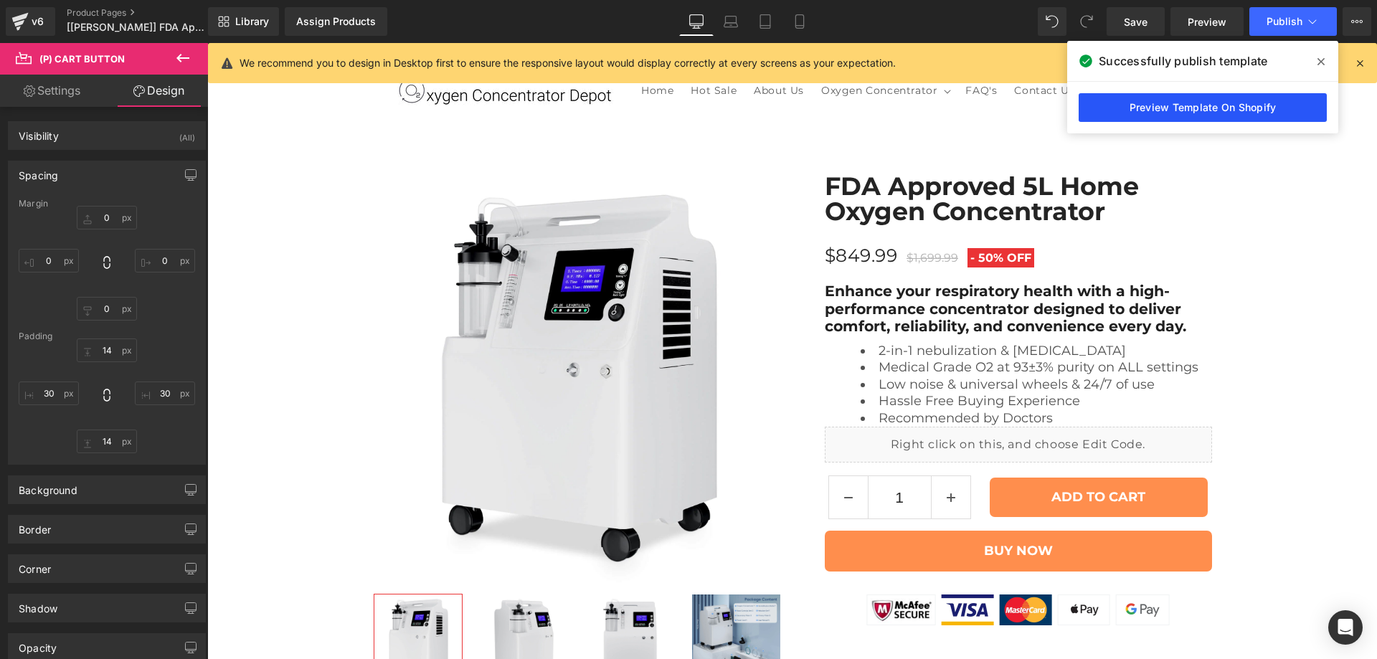
click at [1163, 100] on link "Preview Template On Shopify" at bounding box center [1203, 107] width 248 height 29
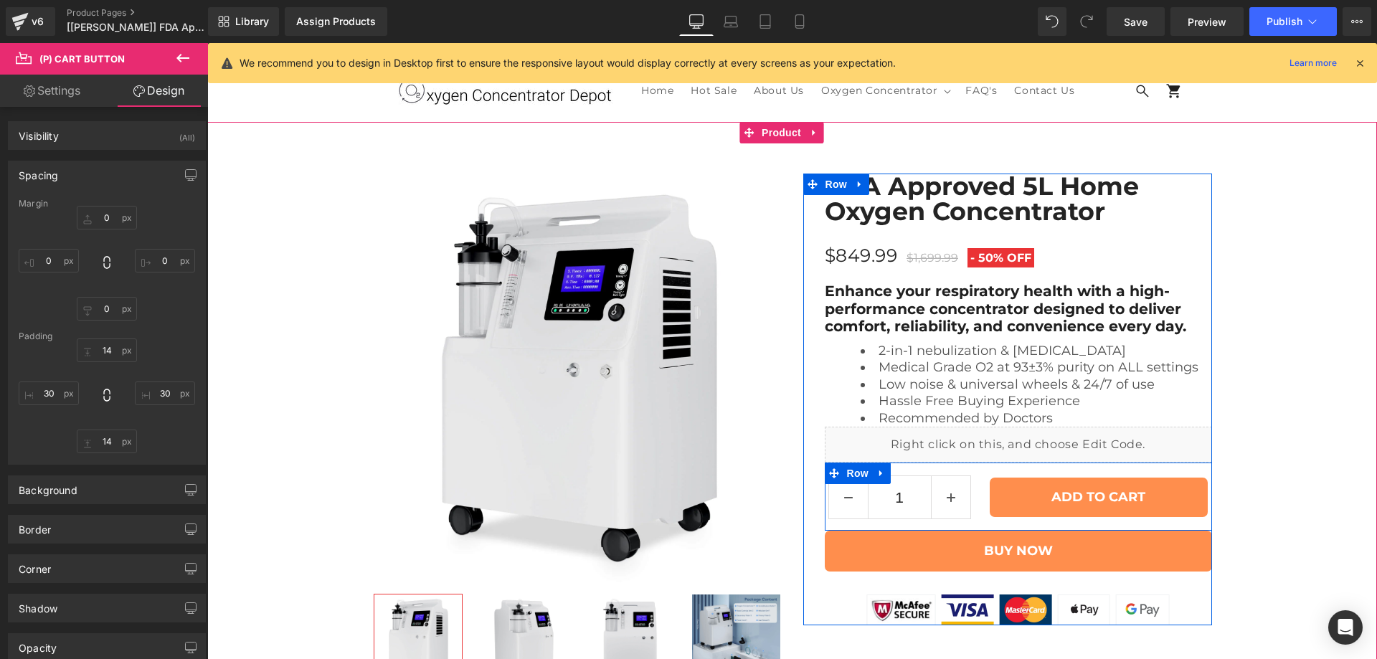
click at [966, 476] on div "1 (P) Quantity" at bounding box center [905, 498] width 161 height 44
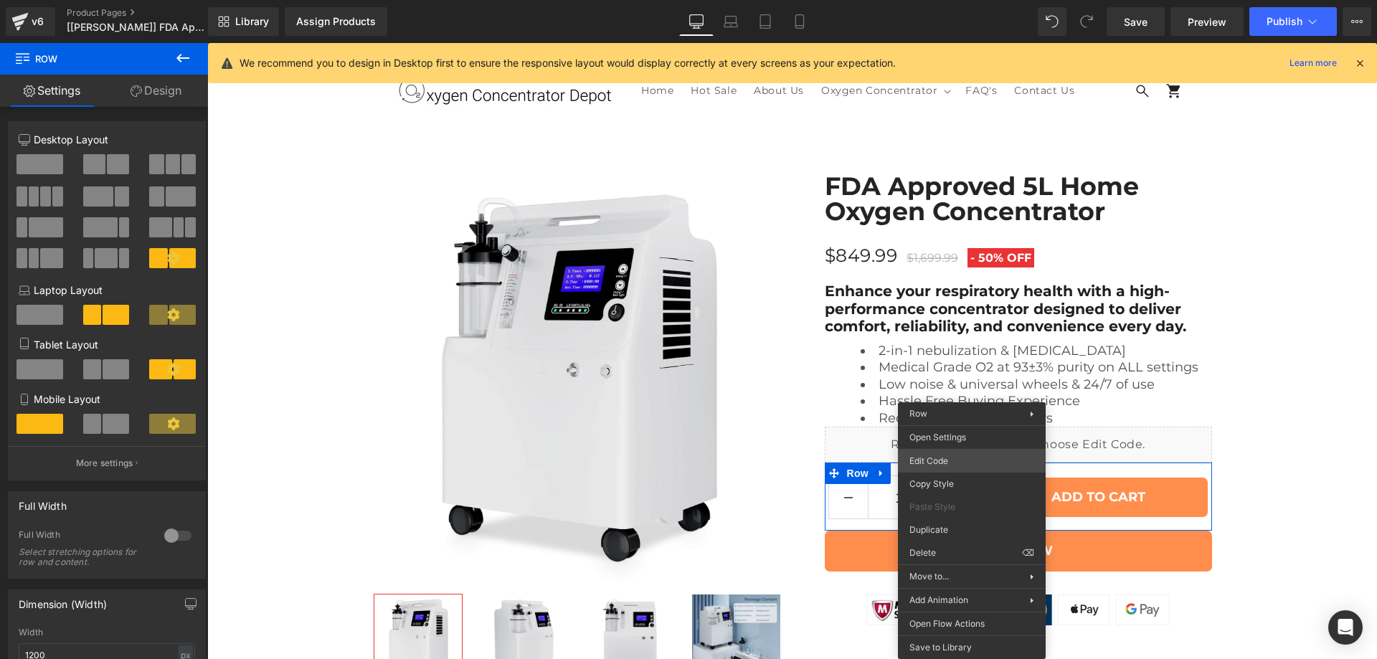
click at [934, 0] on div "You are previewing how the will restyle your page. You can not edit Elements in…" at bounding box center [688, 0] width 1377 height 0
